Goal: Task Accomplishment & Management: Use online tool/utility

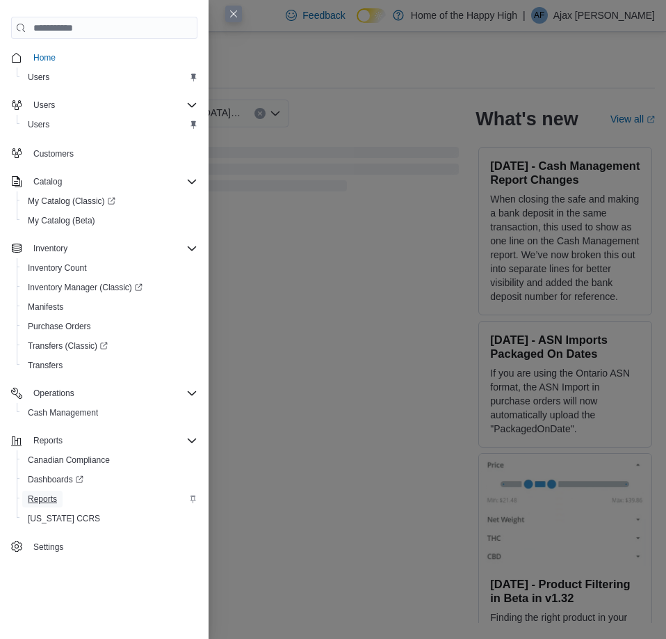
click at [47, 497] on span "Reports" at bounding box center [42, 498] width 29 height 11
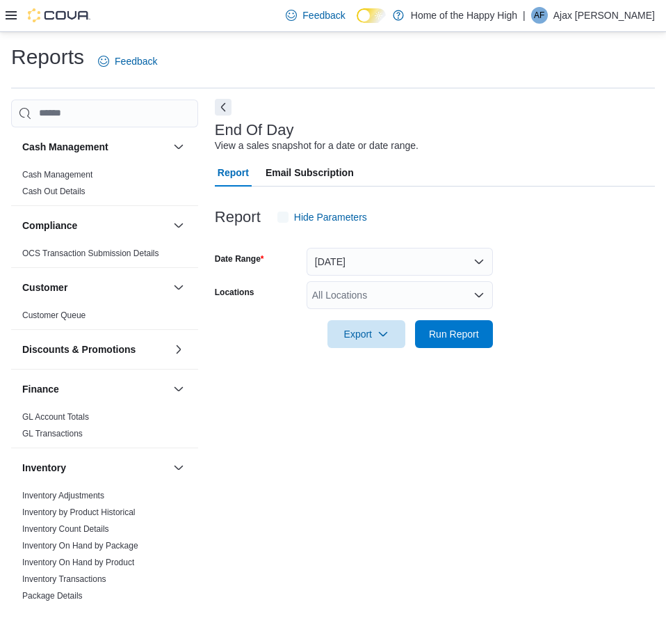
click at [221, 102] on button "Next" at bounding box center [223, 107] width 17 height 17
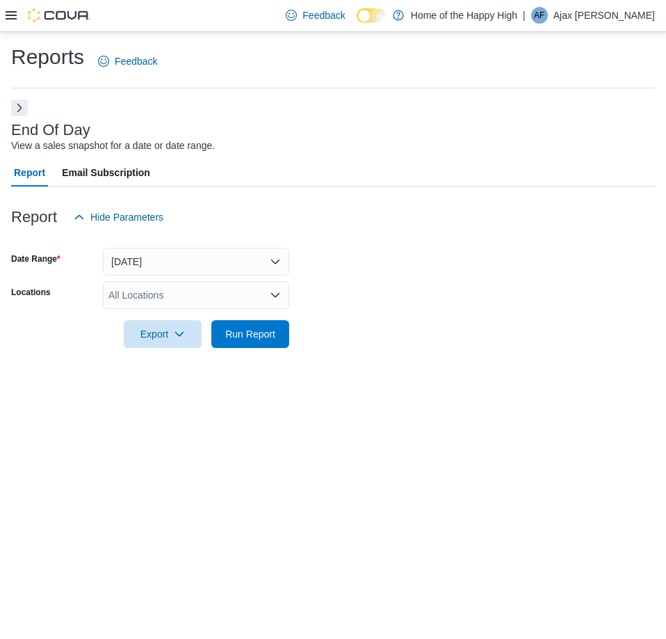
click at [141, 287] on div "All Locations" at bounding box center [196, 295] width 186 height 28
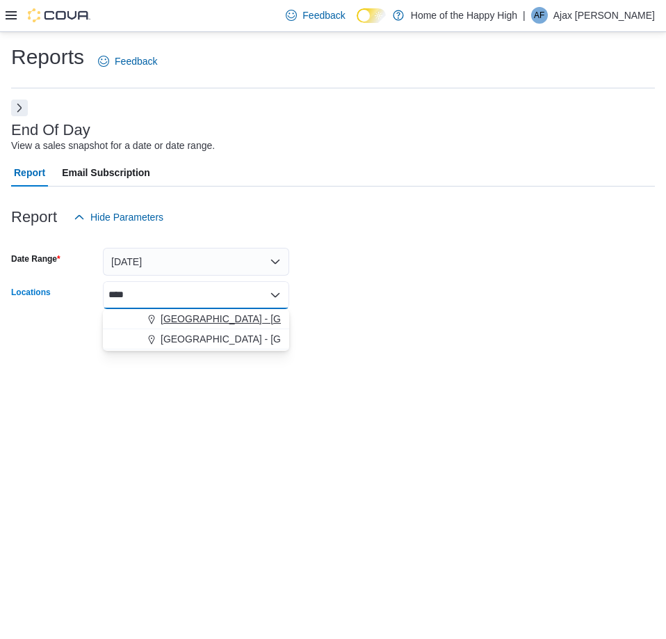
type input "****"
click at [210, 311] on button "[GEOGRAPHIC_DATA] - [GEOGRAPHIC_DATA] - Fire & Flower" at bounding box center [196, 319] width 186 height 20
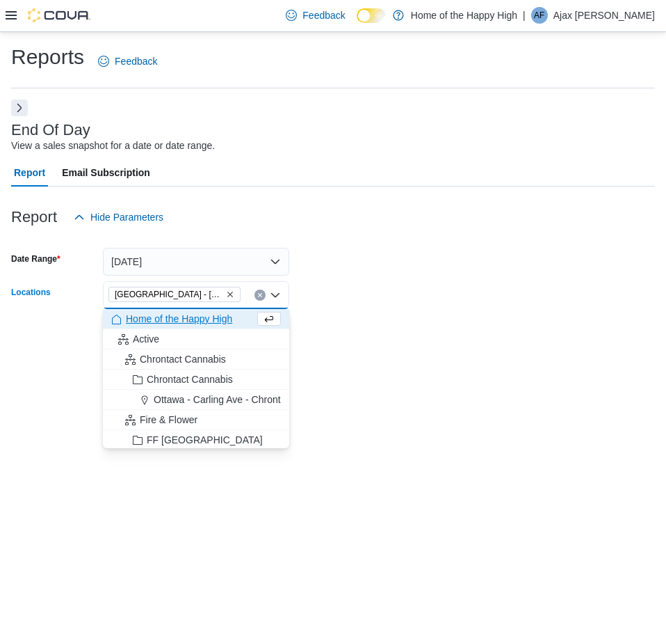
click at [493, 520] on div "Reports Feedback End Of Day View a sales snapshot for a date or date range. Rep…" at bounding box center [333, 335] width 666 height 607
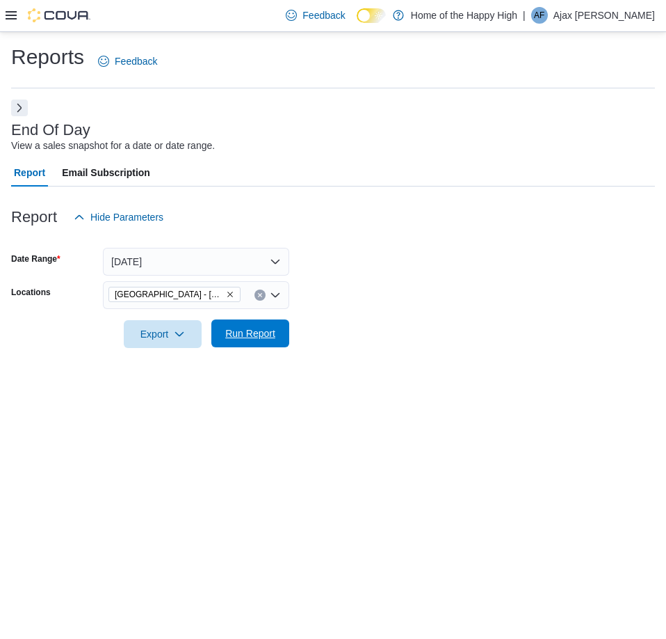
click at [231, 333] on span "Run Report" at bounding box center [250, 333] width 50 height 14
